Goal: Transaction & Acquisition: Purchase product/service

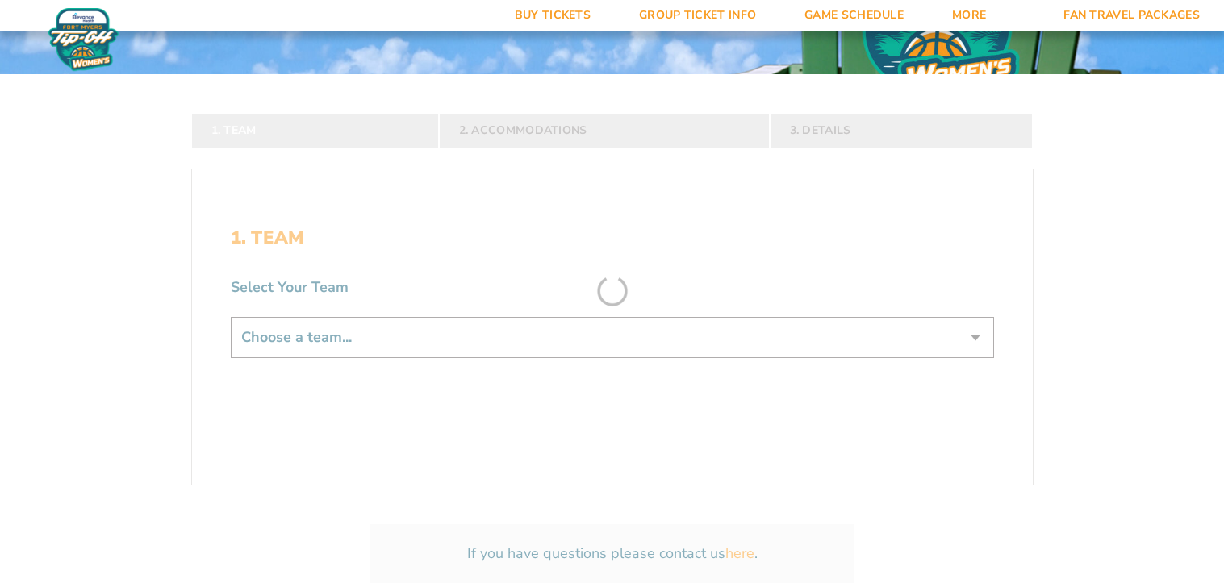
scroll to position [246, 0]
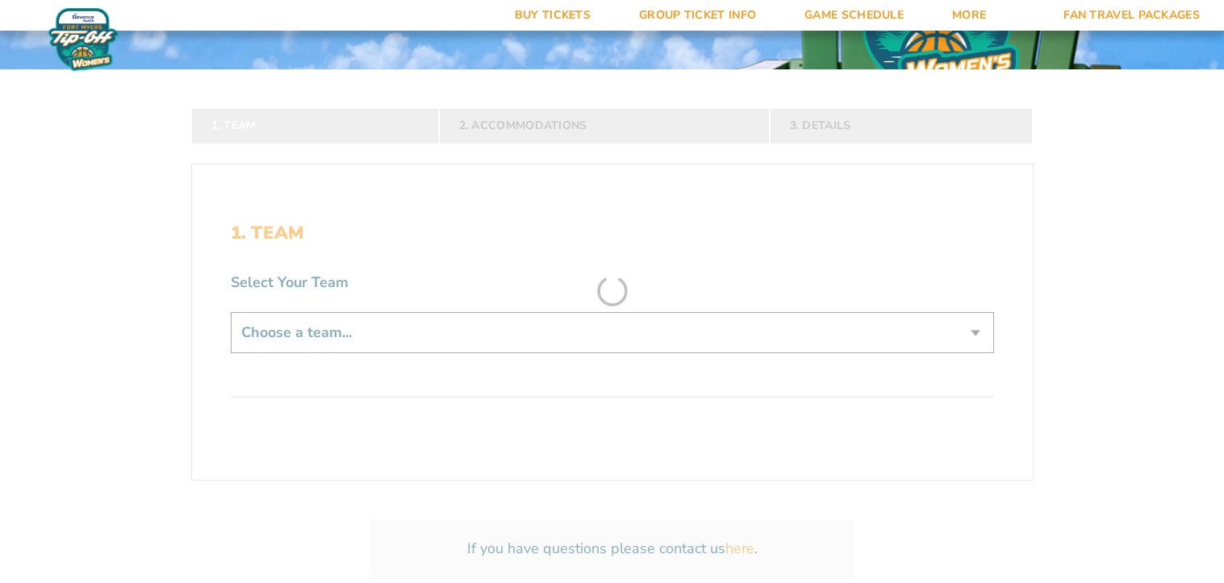
click at [658, 339] on form "[US_STATE] [US_STATE] Travel Package [US_STATE] [US_STATE] Travel Package [GEOG…" at bounding box center [612, 205] width 1224 height 903
click at [980, 333] on form "Kansas Kansas Travel Package Missouri Missouri Travel Package Northwestern Nort…" at bounding box center [612, 205] width 1224 height 903
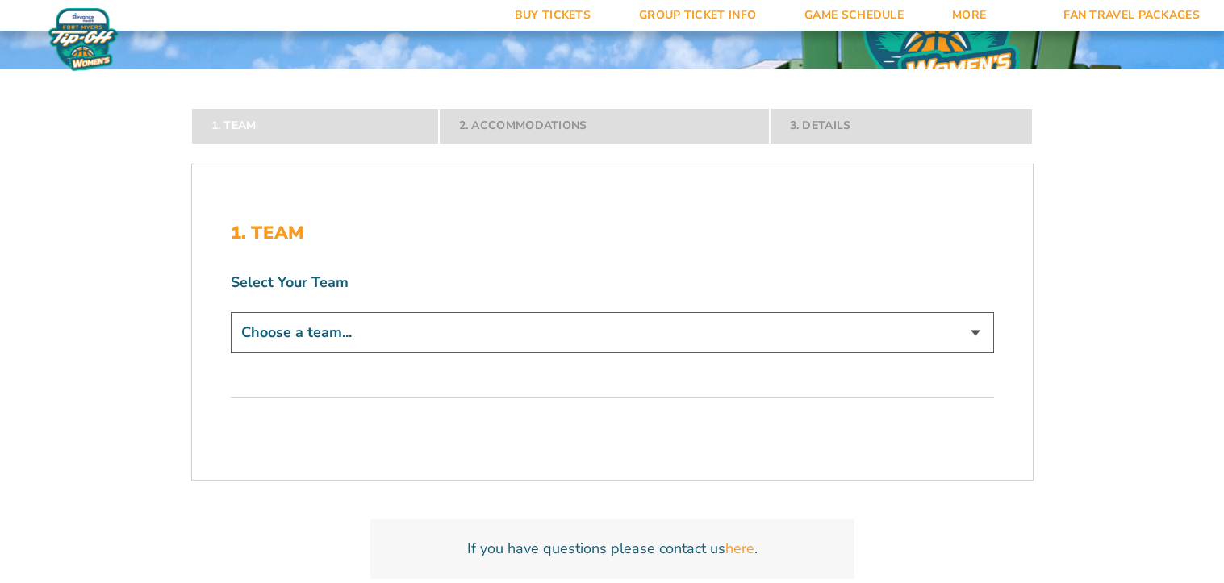
click at [980, 332] on select "Choose a team... Kansas Jayhawks Missouri Tigers Northwestern Wildcats" at bounding box center [612, 332] width 763 height 41
select select "12279"
click at [231, 353] on select "Choose a team... Kansas Jayhawks Missouri Tigers Northwestern Wildcats" at bounding box center [612, 332] width 763 height 41
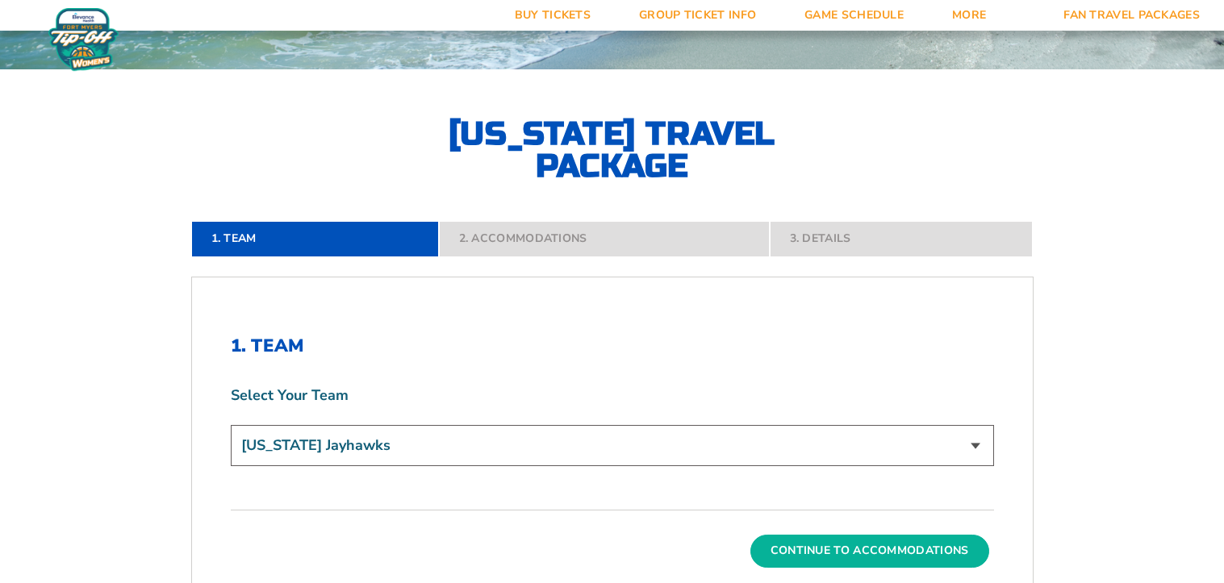
click at [894, 551] on button "Continue To Accommodations" at bounding box center [869, 551] width 239 height 32
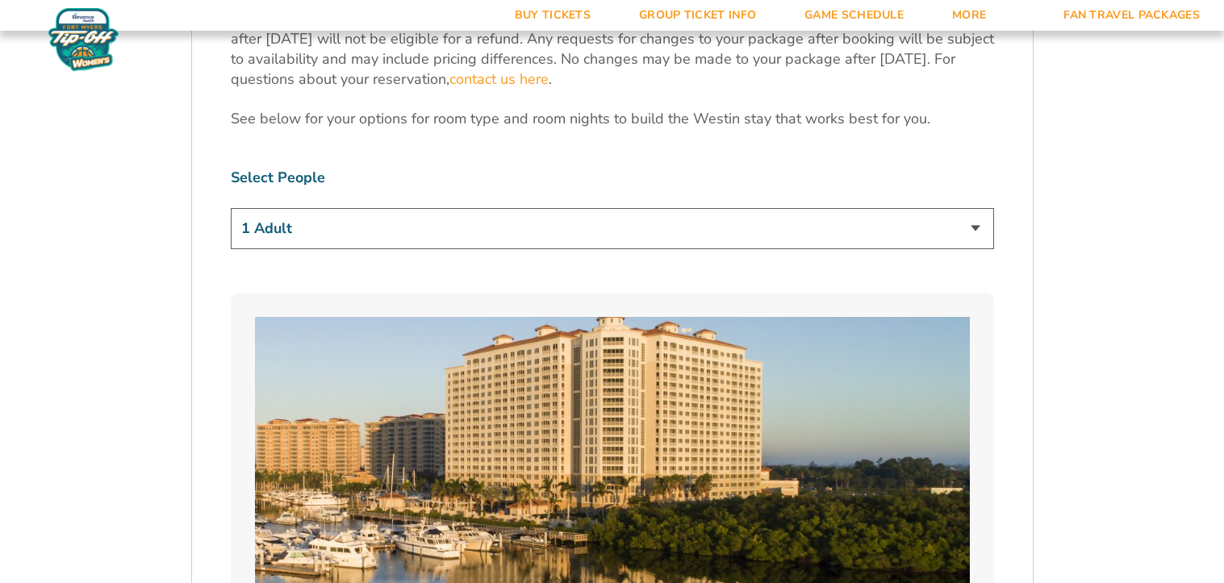
scroll to position [834, 0]
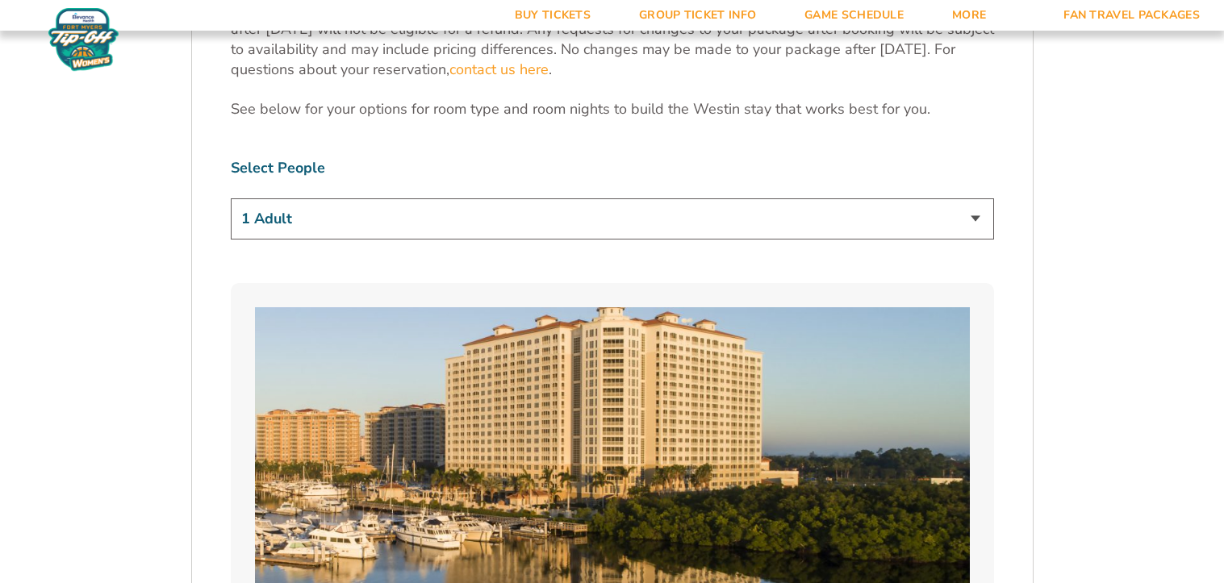
drag, startPoint x: 977, startPoint y: 199, endPoint x: 956, endPoint y: 200, distance: 21.0
click at [977, 199] on select "1 Adult 2 Adults 3 Adults 4 Adults 2 Adults + 1 Child 2 Adults + 2 Children 2 A…" at bounding box center [612, 218] width 763 height 41
select select "3 Adults"
click at [231, 198] on select "1 Adult 2 Adults 3 Adults 4 Adults 2 Adults + 1 Child 2 Adults + 2 Children 2 A…" at bounding box center [612, 218] width 763 height 41
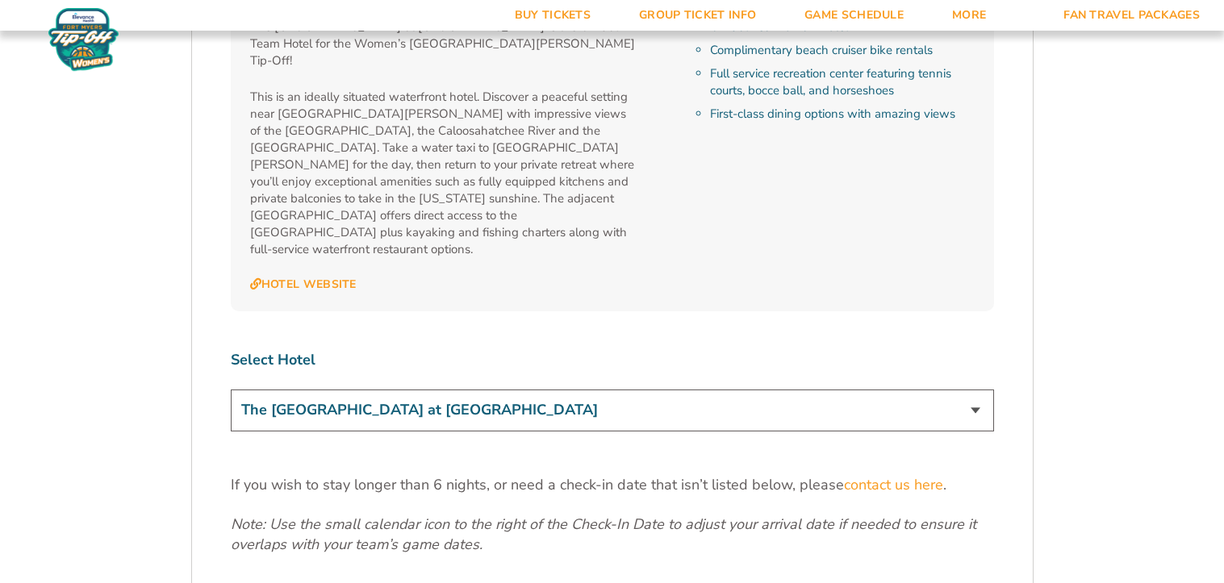
scroll to position [1762, 0]
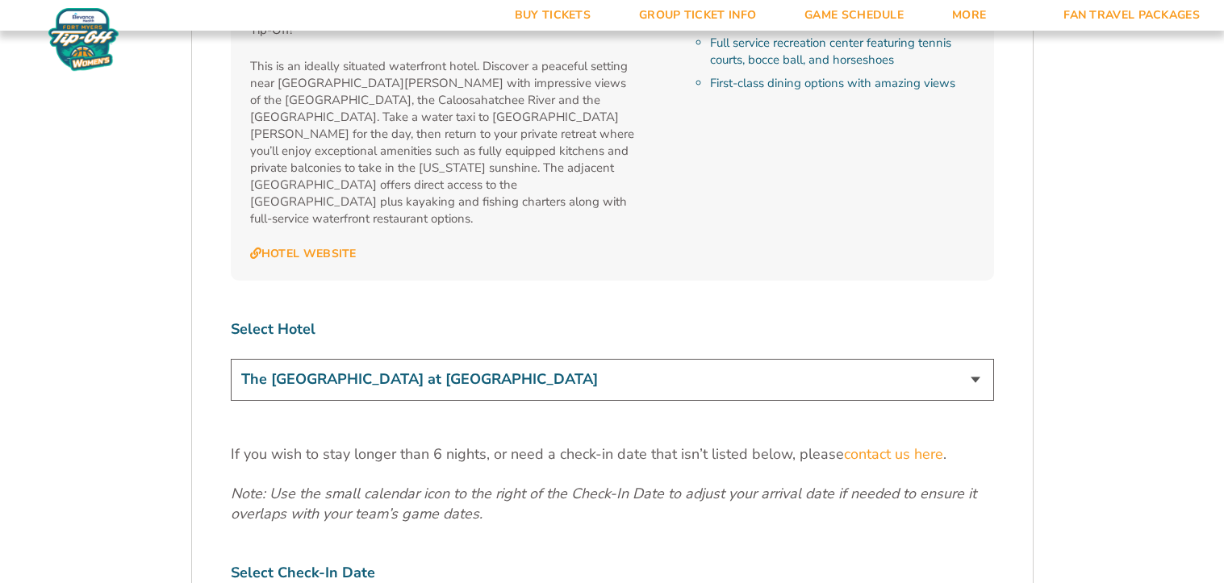
click at [982, 359] on select "The Westin Cape Coral Resort at Marina Village" at bounding box center [612, 379] width 763 height 41
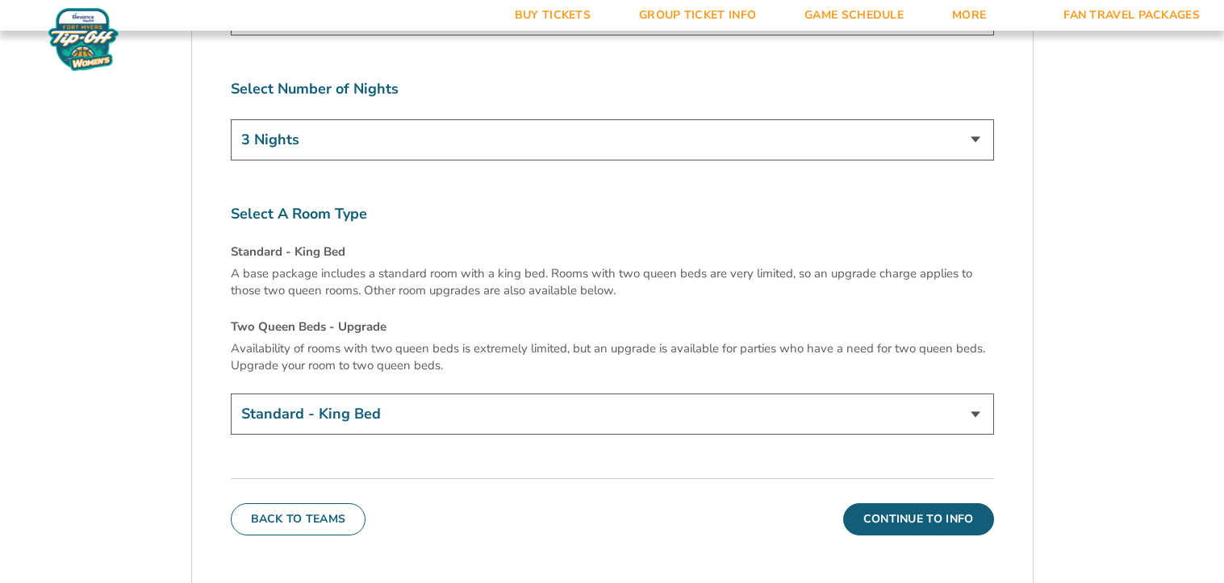
scroll to position [2392, 0]
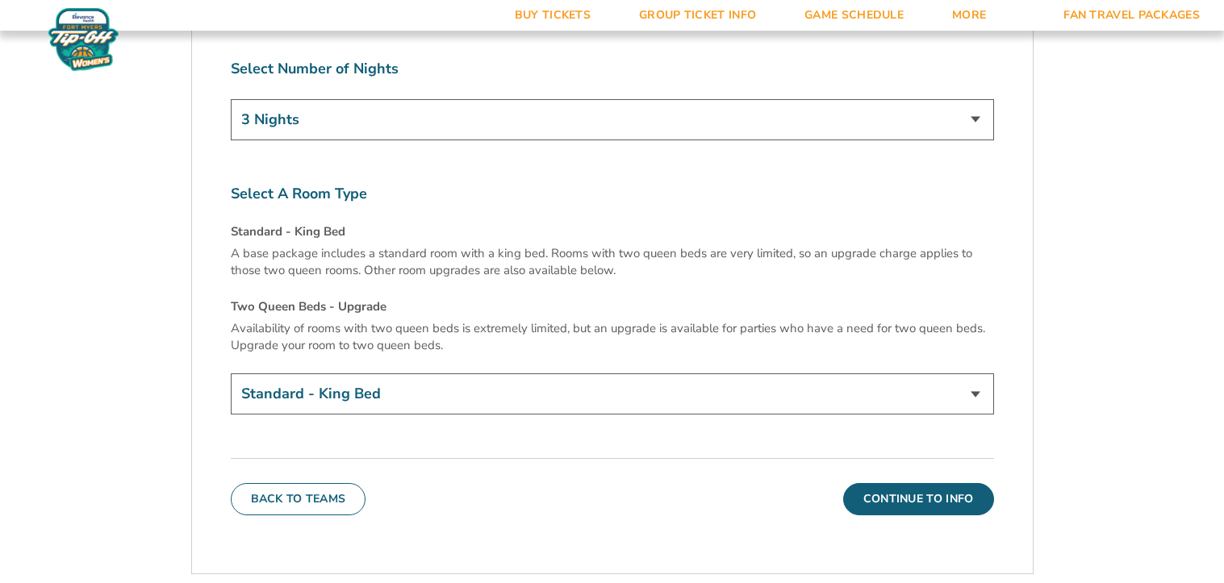
click at [979, 373] on select "Standard - King Bed Two Queen Beds - Upgrade (+$15 per night)" at bounding box center [612, 393] width 763 height 41
select select "Two Queen Beds - Upgrade"
click at [231, 373] on select "Standard - King Bed Two Queen Beds - Upgrade (+$15 per night)" at bounding box center [612, 393] width 763 height 41
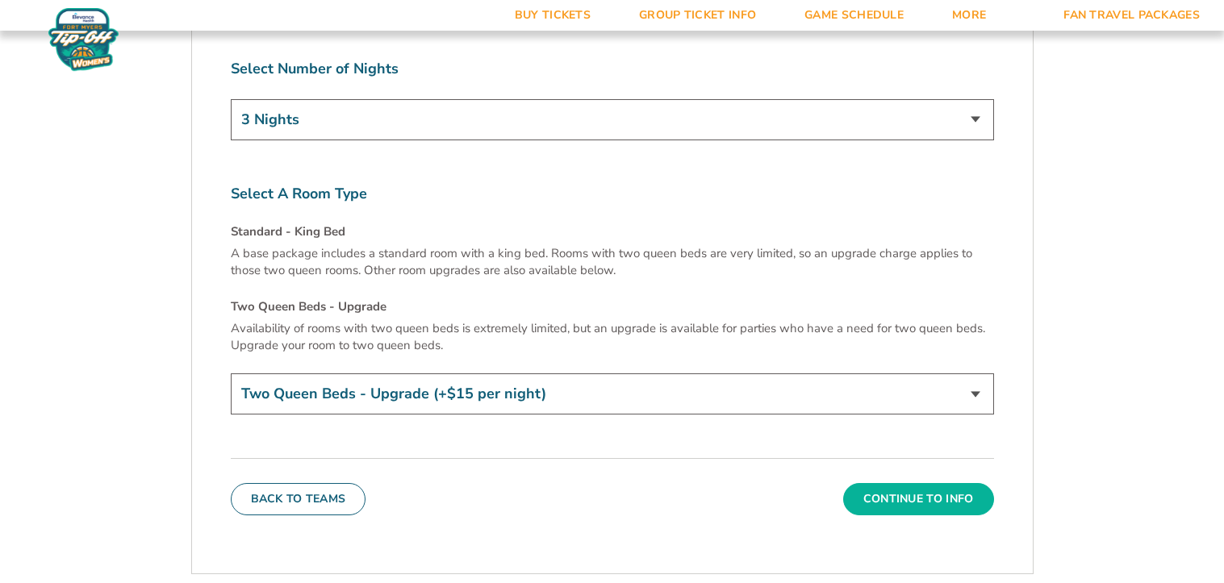
click at [890, 483] on button "Continue To Info" at bounding box center [918, 499] width 151 height 32
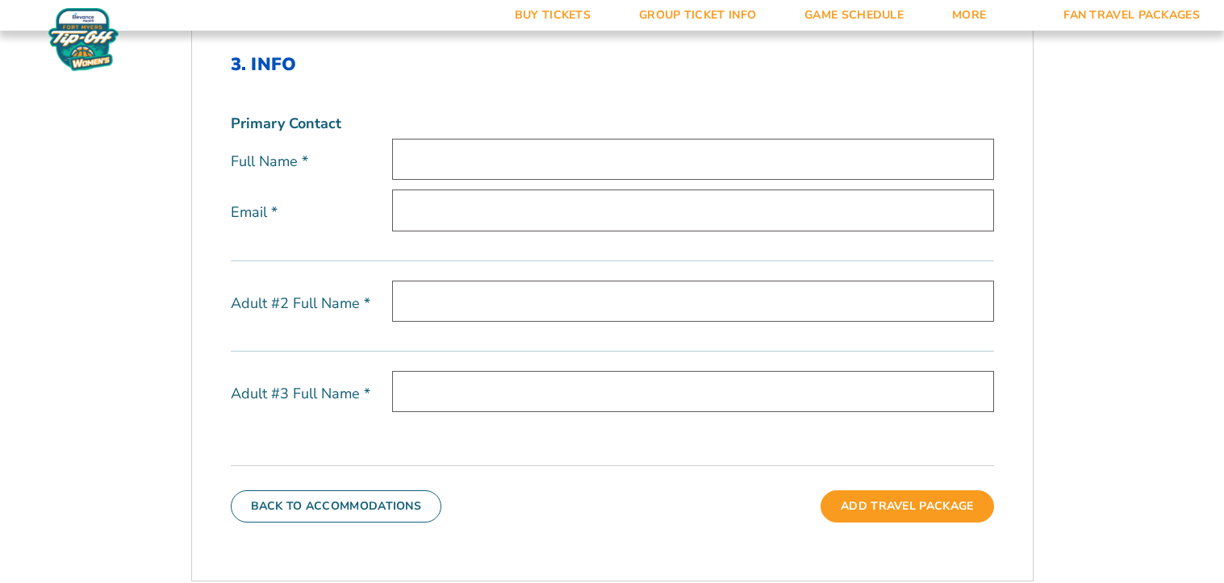
scroll to position [548, 0]
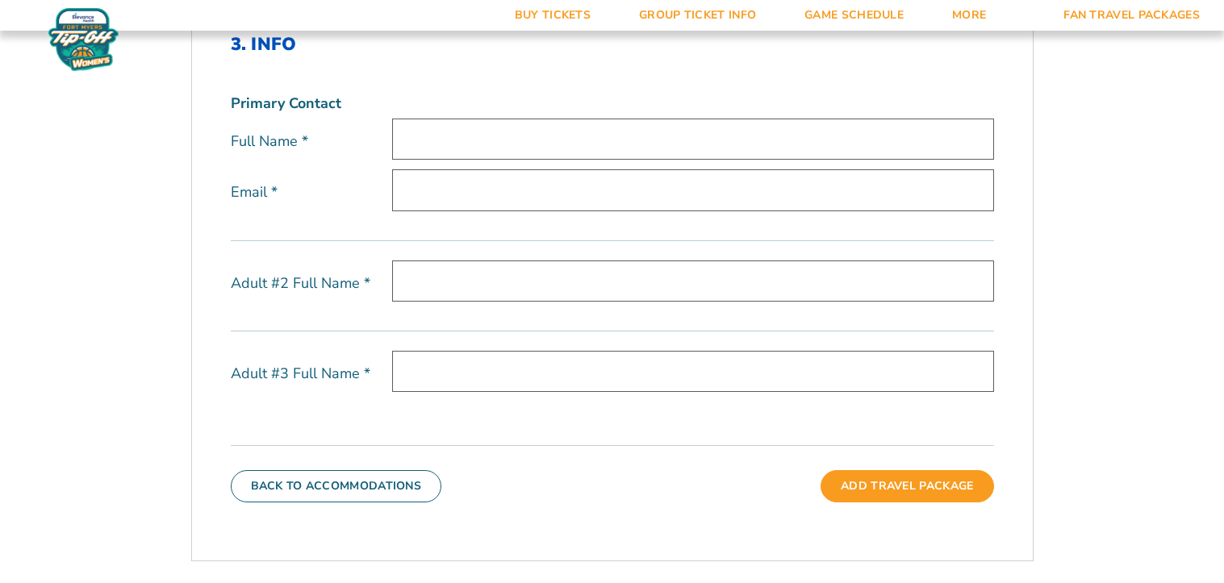
click at [486, 133] on input "text" at bounding box center [693, 139] width 602 height 41
type input "Kelly Pierce"
click at [443, 194] on input "email" at bounding box center [693, 189] width 602 height 41
type input "kelly.pierce@k12.nd.us"
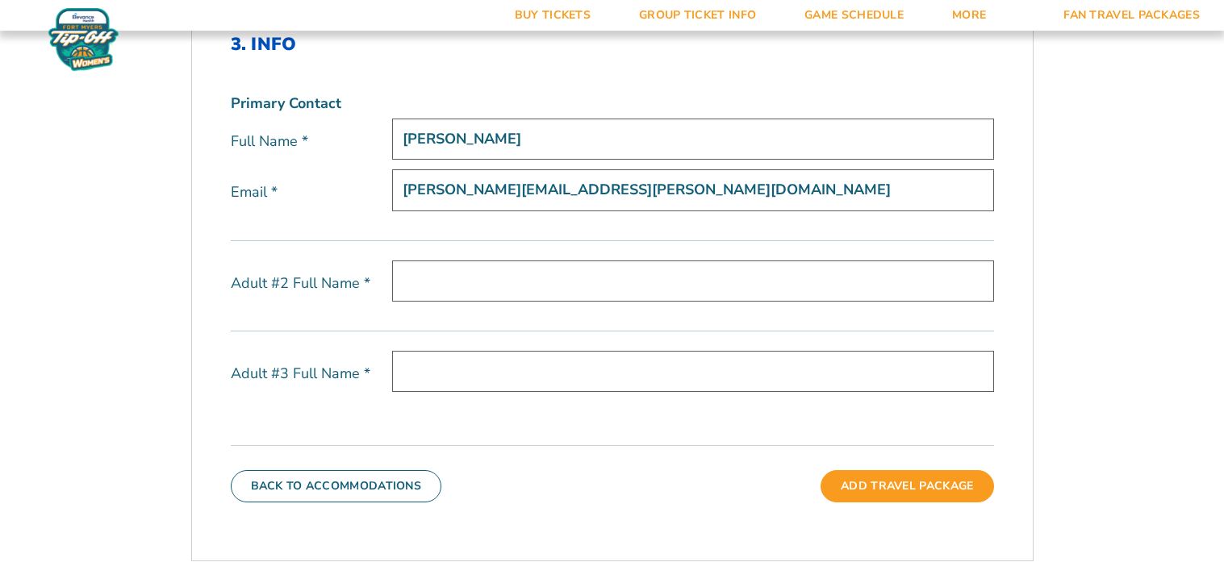
click at [444, 283] on input "text" at bounding box center [693, 281] width 602 height 41
type input "Danelle Pierce"
click at [445, 365] on input "text" at bounding box center [693, 371] width 602 height 41
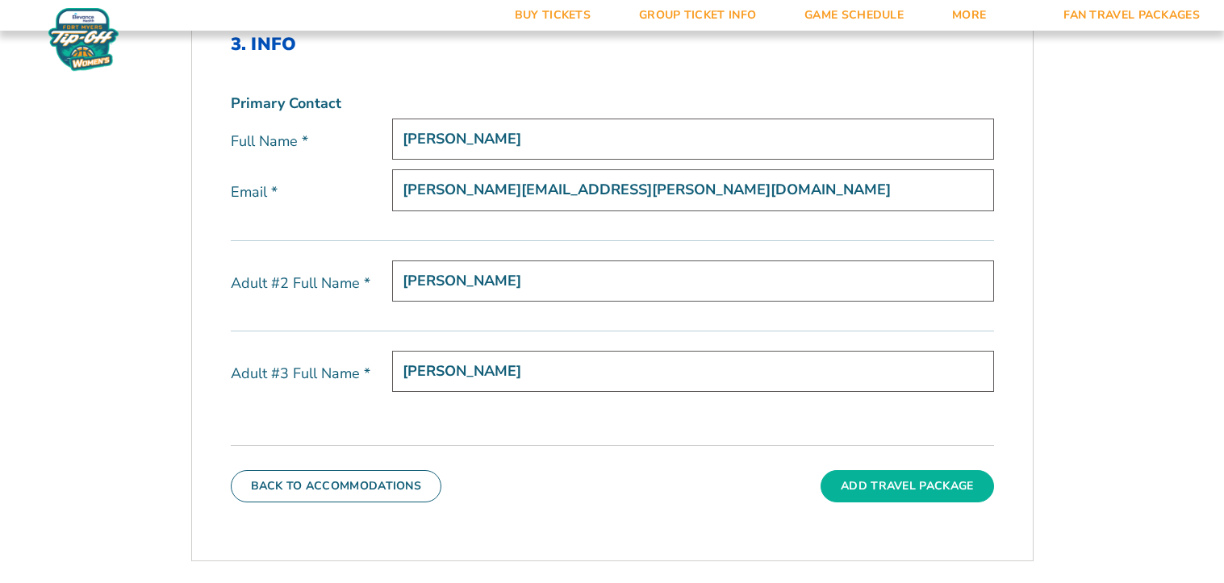
type input "Maddox Pierce"
click at [891, 485] on button "Add Travel Package" at bounding box center [906, 486] width 173 height 32
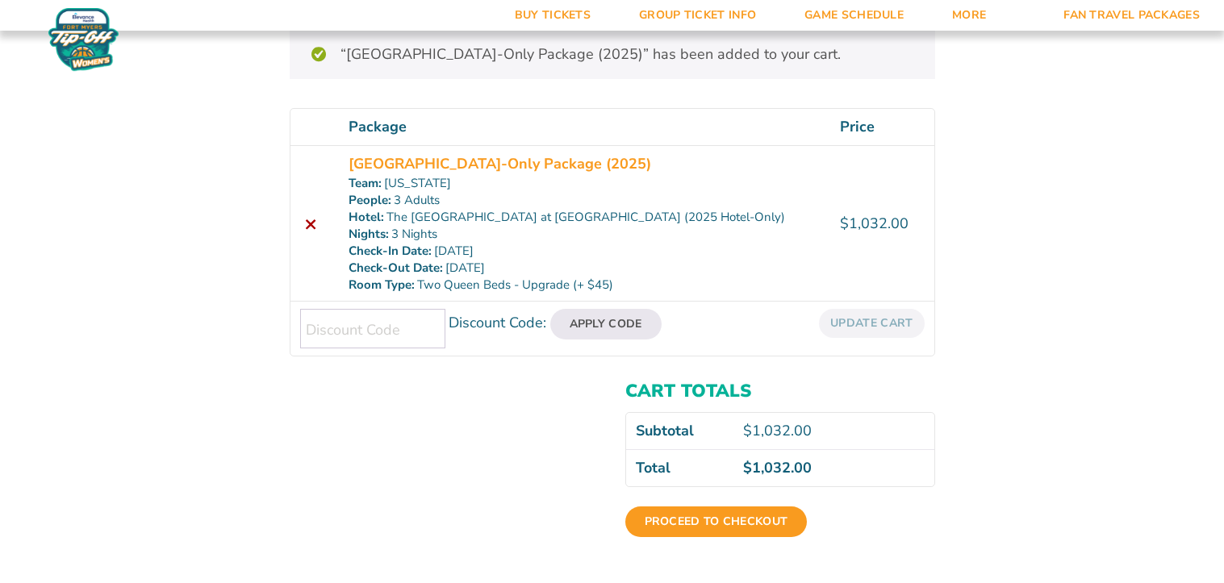
scroll to position [223, 0]
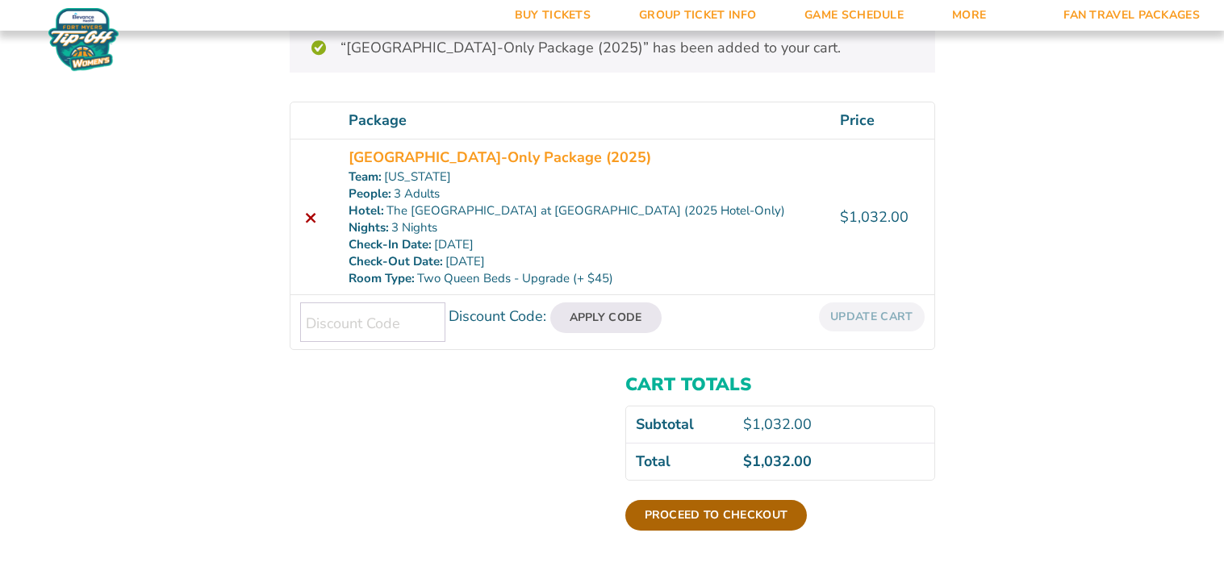
click at [722, 508] on link "Proceed to checkout" at bounding box center [716, 515] width 182 height 31
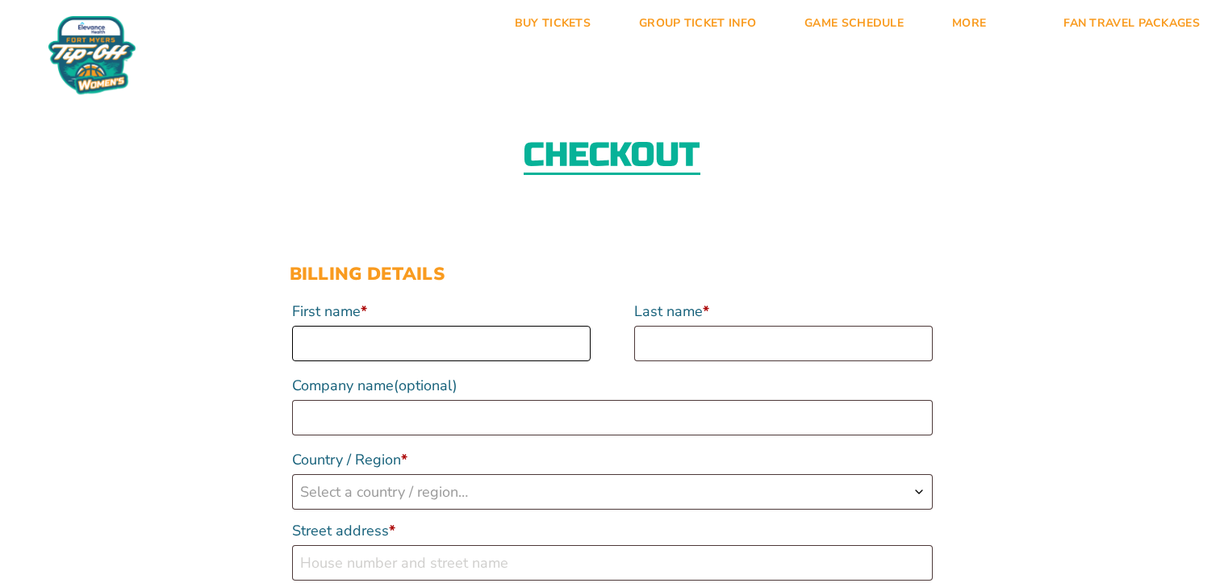
click at [416, 348] on input "First name *" at bounding box center [441, 343] width 298 height 35
click at [518, 342] on input "First name *" at bounding box center [441, 343] width 298 height 35
type input "Kelly"
type input "Pierce"
select select "US"
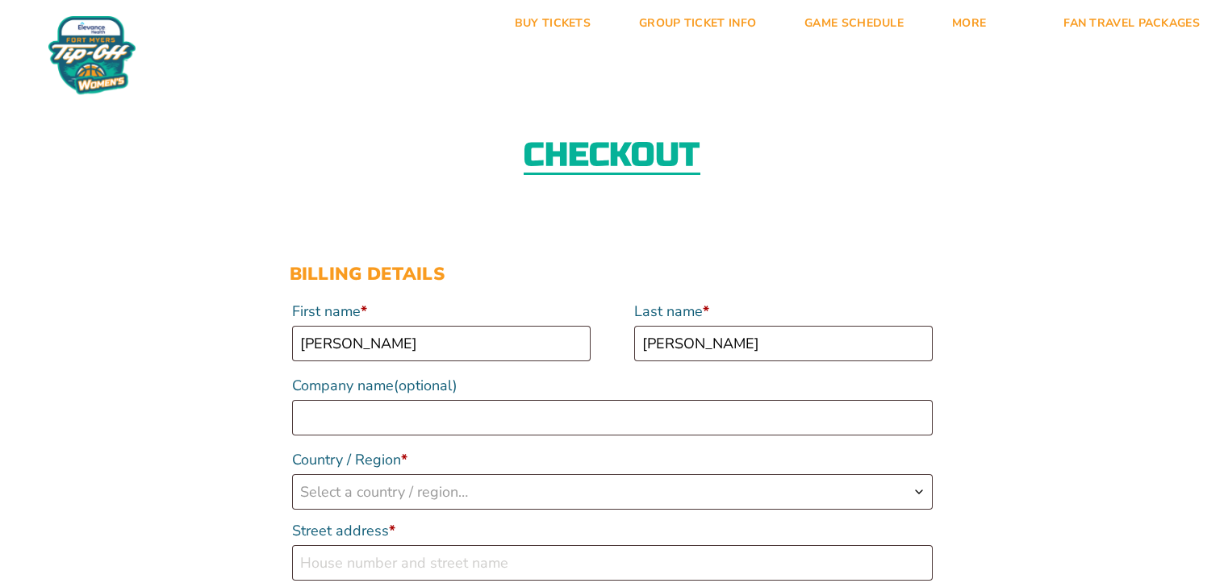
type input "910 2nd Avenue North"
type input "Scranton, ND"
type input "58653"
type input "17015236166"
type input "kelly.pierce@k12.nd.us"
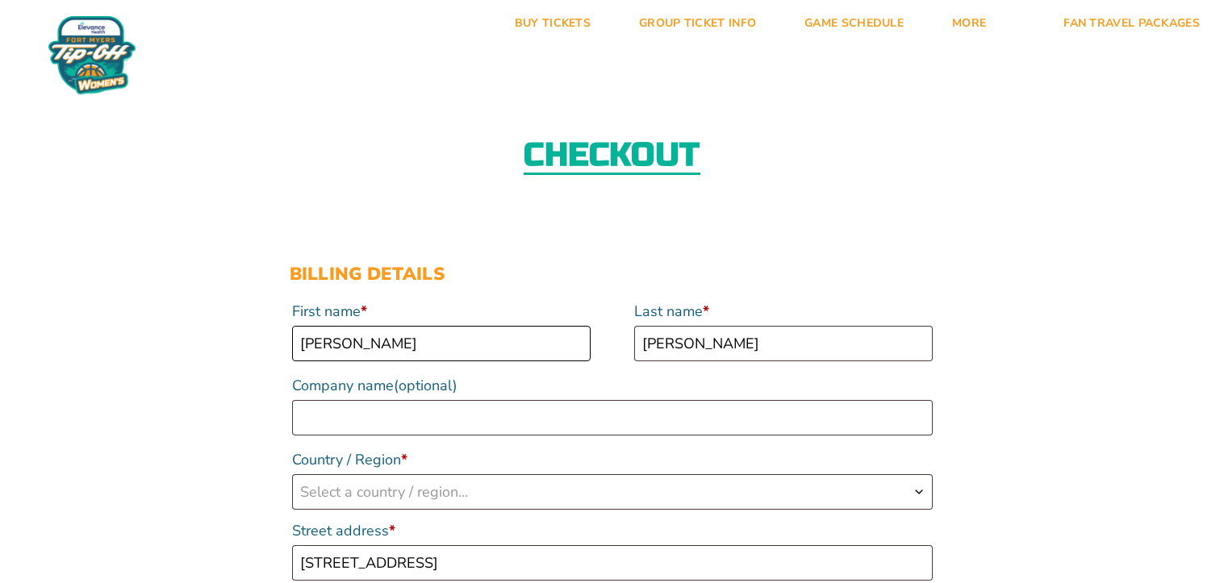
select select "US"
select select "ND"
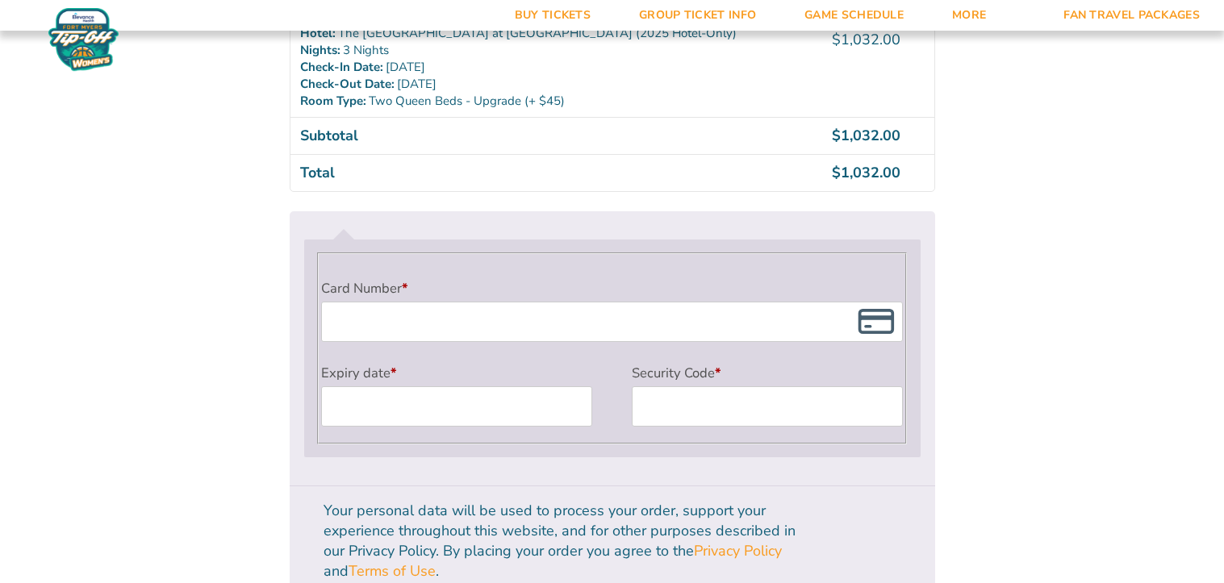
scroll to position [1309, 0]
